Goal: Browse casually

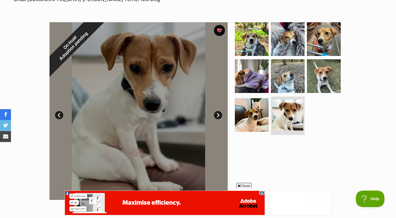
click at [218, 115] on link "Next" at bounding box center [218, 115] width 8 height 8
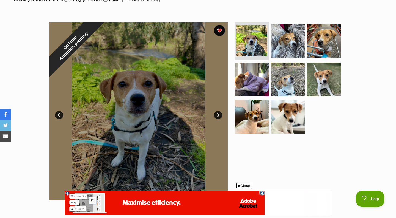
click at [218, 115] on link "Next" at bounding box center [218, 115] width 8 height 8
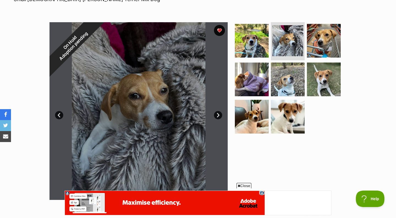
click at [218, 115] on link "Next" at bounding box center [218, 115] width 8 height 8
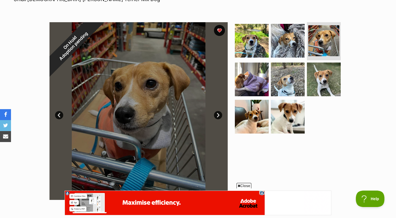
click at [59, 115] on link "Prev" at bounding box center [59, 115] width 8 height 8
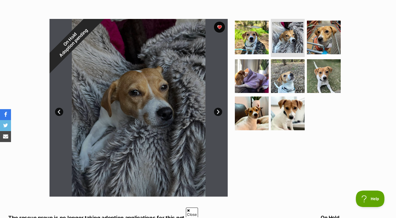
scroll to position [96, 0]
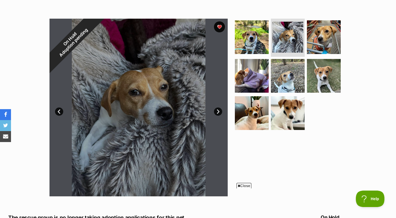
click at [218, 112] on link "Next" at bounding box center [218, 112] width 8 height 8
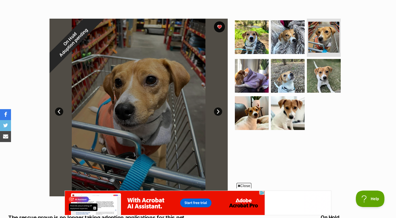
scroll to position [0, 0]
click at [219, 110] on link "Next" at bounding box center [218, 112] width 8 height 8
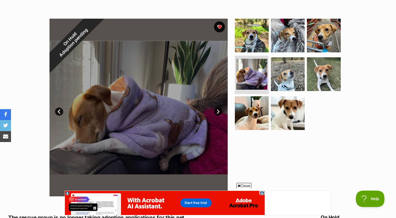
click at [218, 110] on link "Next" at bounding box center [218, 112] width 8 height 8
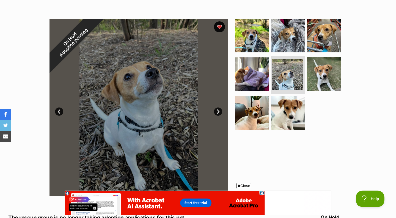
click at [218, 110] on link "Next" at bounding box center [218, 112] width 8 height 8
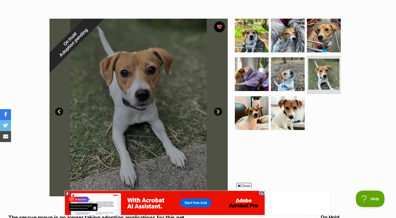
click at [218, 111] on link "Next" at bounding box center [218, 112] width 8 height 8
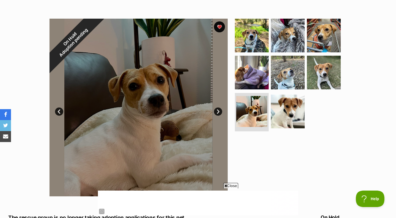
click at [218, 111] on link "Next" at bounding box center [218, 112] width 8 height 8
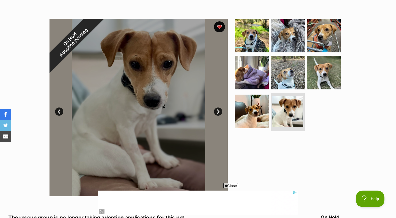
click at [218, 111] on link "Next" at bounding box center [218, 112] width 8 height 8
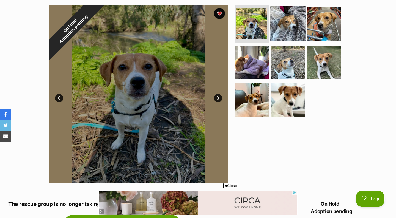
click at [291, 21] on img at bounding box center [287, 23] width 35 height 35
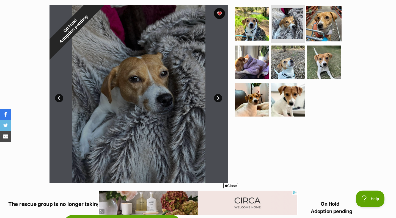
click at [319, 20] on img at bounding box center [323, 23] width 35 height 35
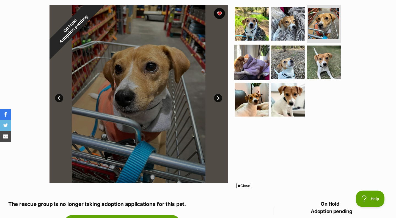
click at [248, 58] on img at bounding box center [251, 62] width 35 height 35
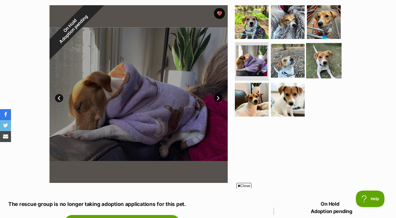
click at [314, 65] on img at bounding box center [323, 60] width 35 height 35
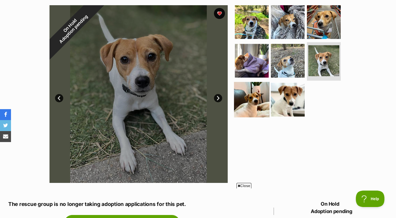
click at [250, 99] on img at bounding box center [251, 99] width 35 height 35
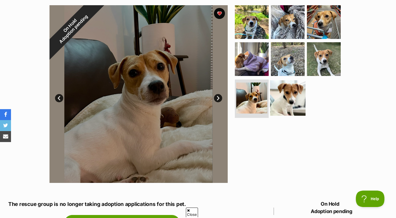
click at [286, 96] on img at bounding box center [287, 97] width 35 height 35
